Goal: Transaction & Acquisition: Purchase product/service

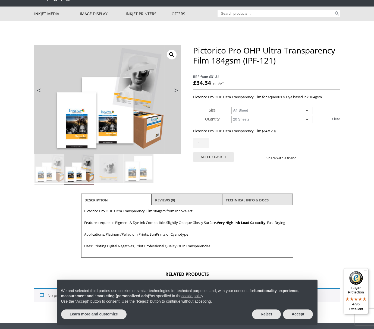
scroll to position [34, 0]
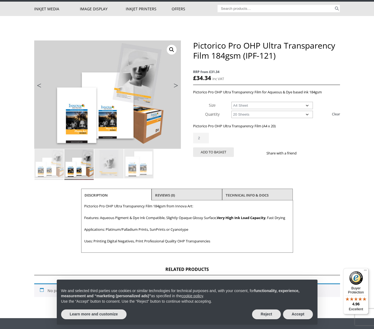
click at [204, 137] on input "2" at bounding box center [201, 138] width 16 height 11
click at [204, 137] on input "3" at bounding box center [201, 138] width 16 height 11
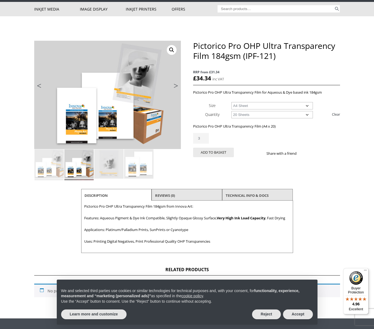
scroll to position [34, 0]
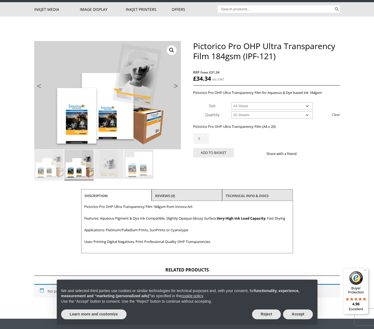
click at [204, 137] on input "3" at bounding box center [201, 138] width 16 height 11
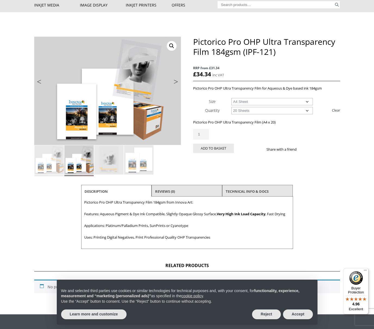
scroll to position [37, 0]
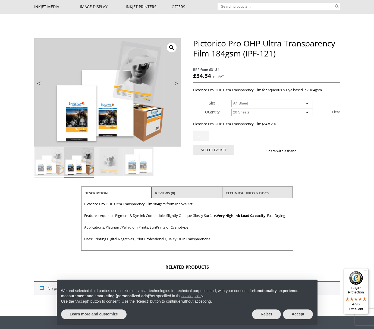
type input "2"
click at [203, 135] on input "2" at bounding box center [201, 136] width 16 height 11
click at [207, 149] on button "Add to basket" at bounding box center [213, 150] width 41 height 10
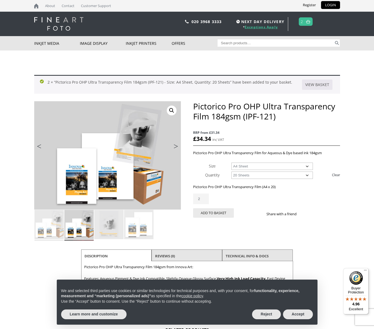
click at [272, 28] on link "Exceptions Apply" at bounding box center [261, 27] width 33 height 5
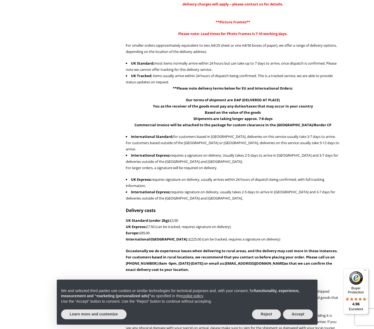
scroll to position [207, 0]
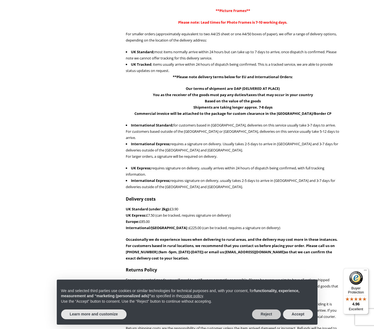
click at [268, 315] on button "Reject" at bounding box center [266, 314] width 29 height 10
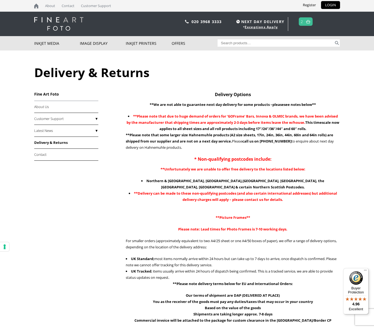
scroll to position [0, 0]
click at [305, 21] on link at bounding box center [308, 22] width 7 height 8
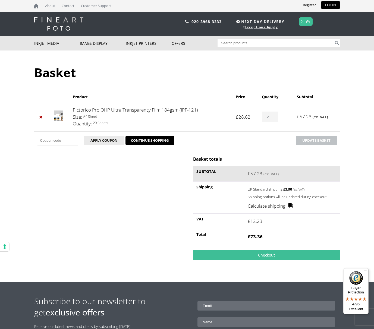
click at [271, 206] on link "Calculate shipping" at bounding box center [270, 206] width 45 height 7
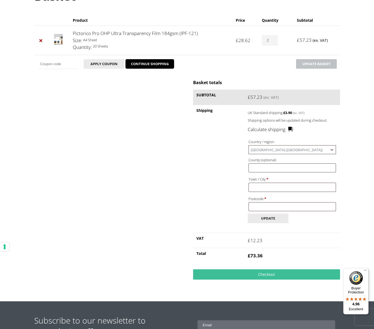
scroll to position [86, 0]
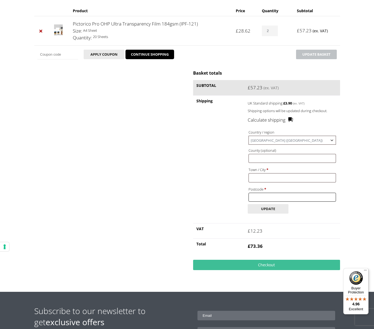
click at [263, 195] on input "Postcode *" at bounding box center [291, 197] width 87 height 9
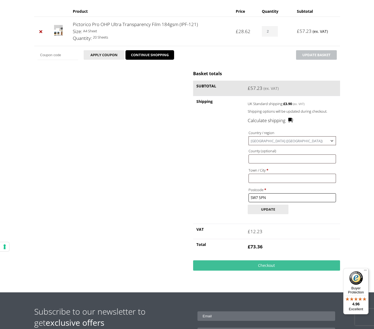
type input "SW7 5PN"
click at [277, 177] on input "Town / City *" at bounding box center [291, 178] width 87 height 9
type input "London"
click at [267, 205] on button "Update" at bounding box center [268, 210] width 41 height 10
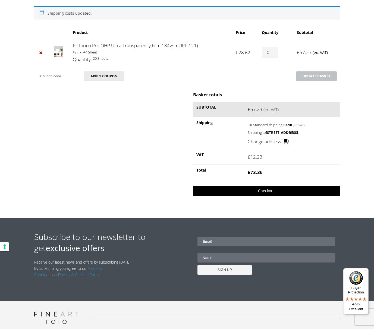
click at [275, 191] on link "Checkout" at bounding box center [266, 191] width 147 height 10
